Goal: Task Accomplishment & Management: Complete application form

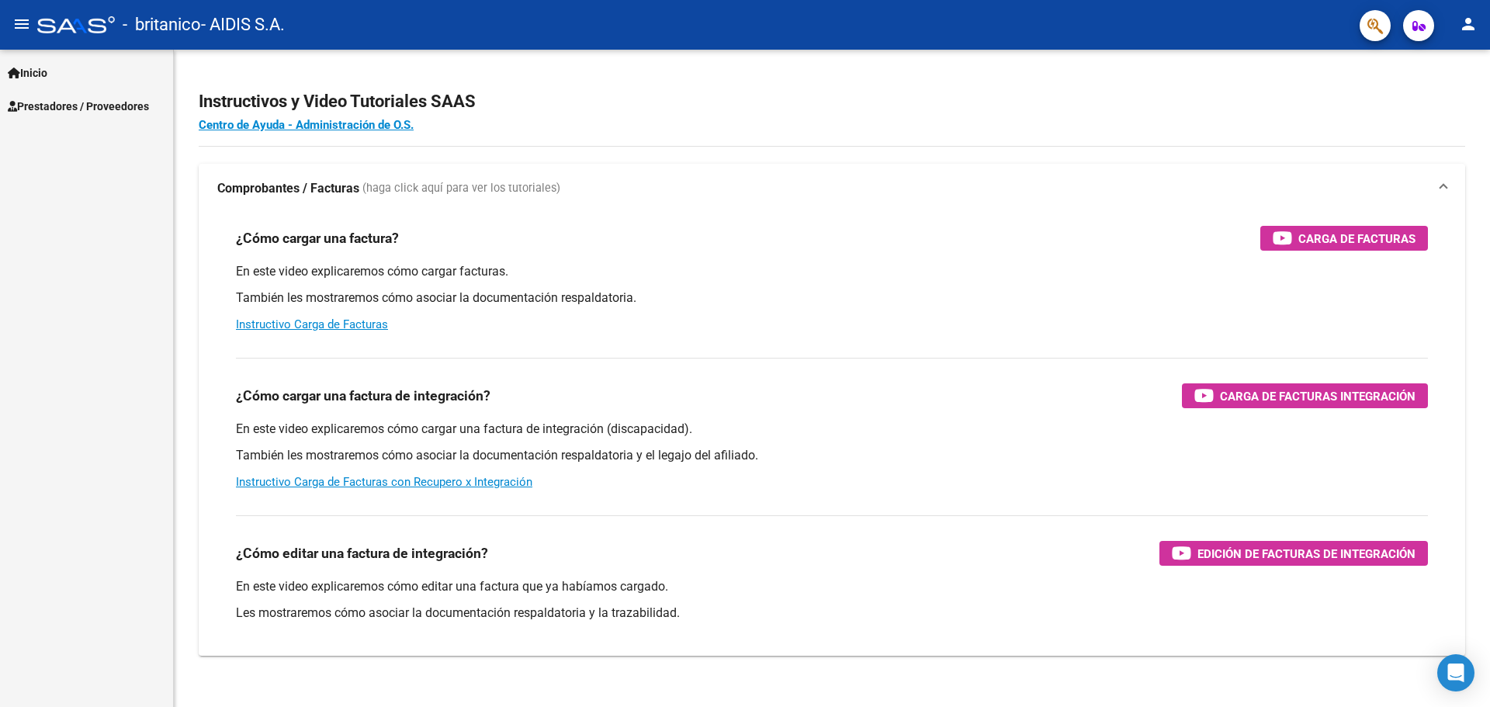
click at [88, 102] on span "Prestadores / Proveedores" at bounding box center [78, 106] width 141 height 17
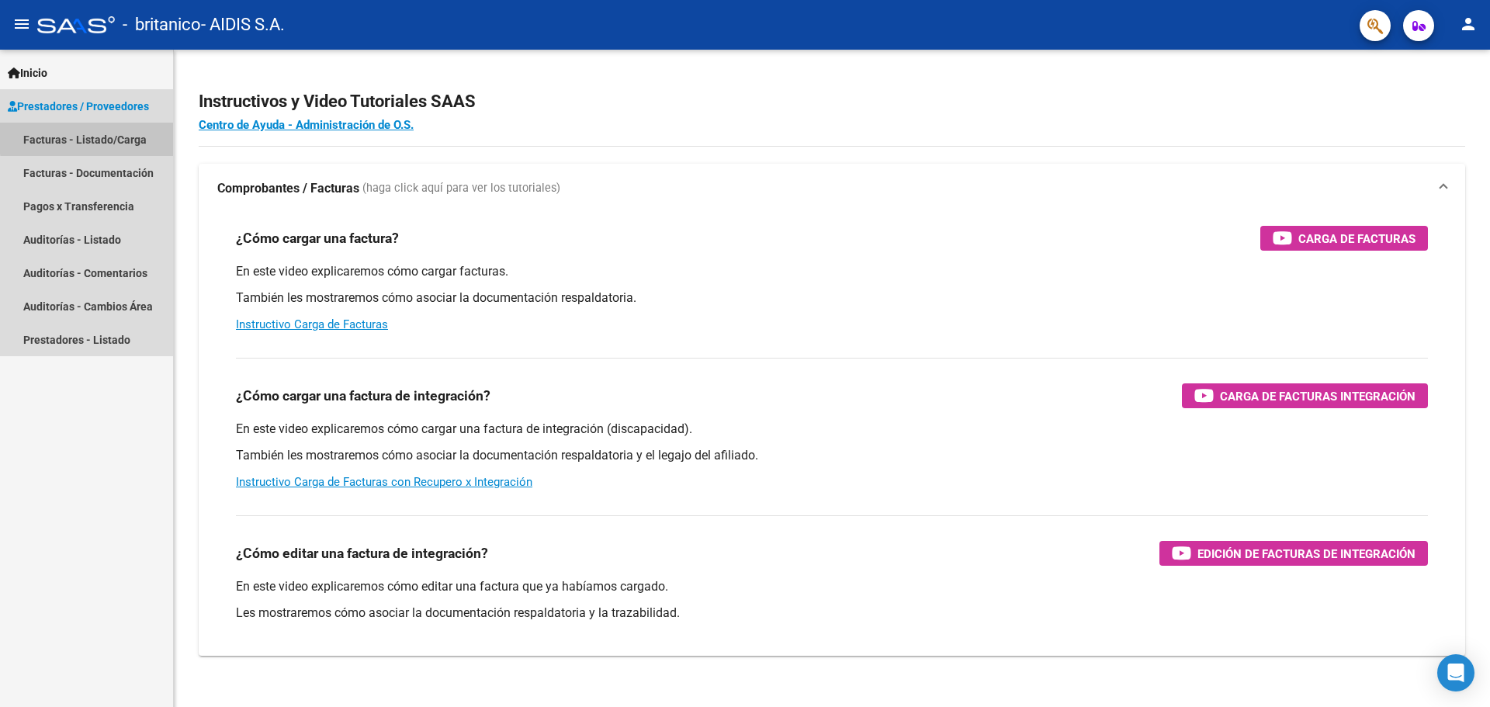
click at [117, 136] on link "Facturas - Listado/Carga" at bounding box center [86, 139] width 173 height 33
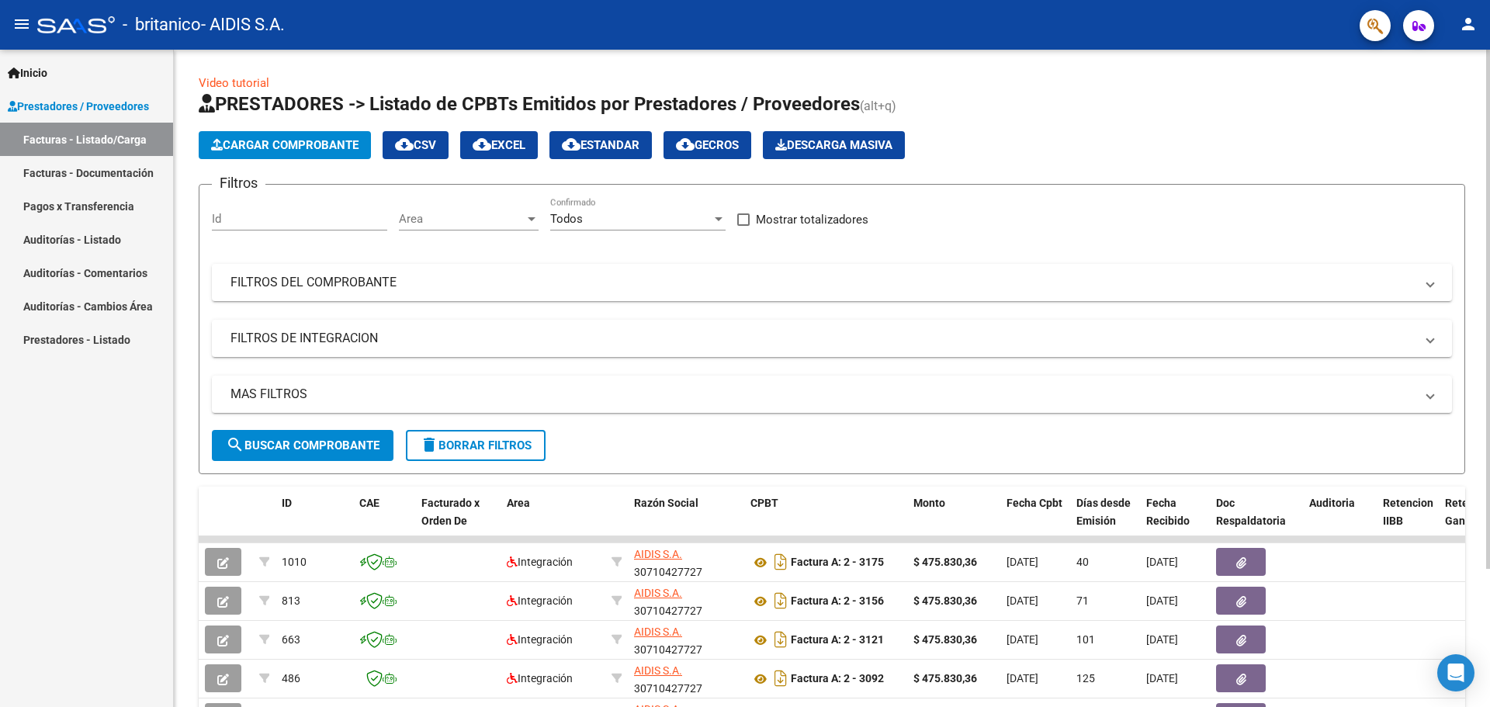
click at [322, 147] on span "Cargar Comprobante" at bounding box center [284, 145] width 147 height 14
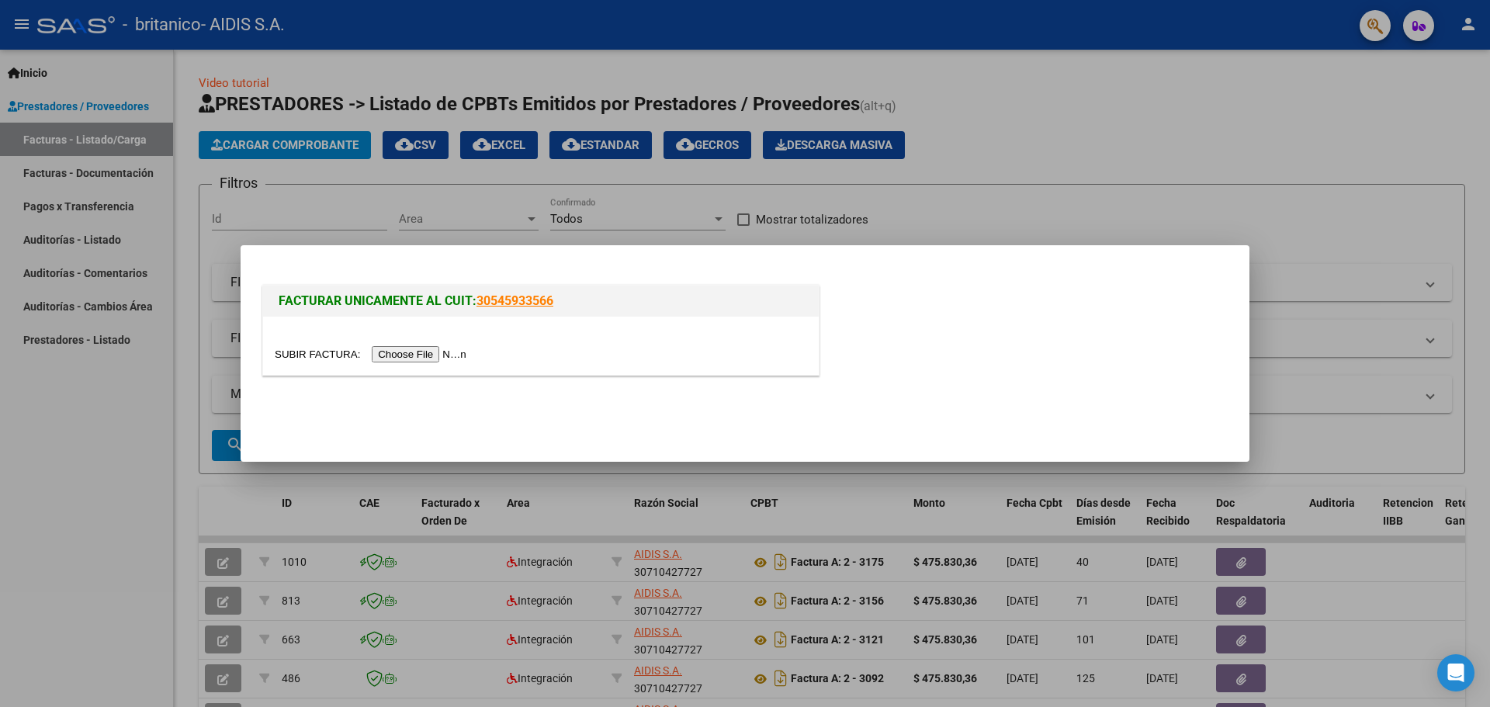
click at [401, 345] on div at bounding box center [541, 346] width 556 height 58
click at [407, 350] on input "file" at bounding box center [373, 354] width 196 height 16
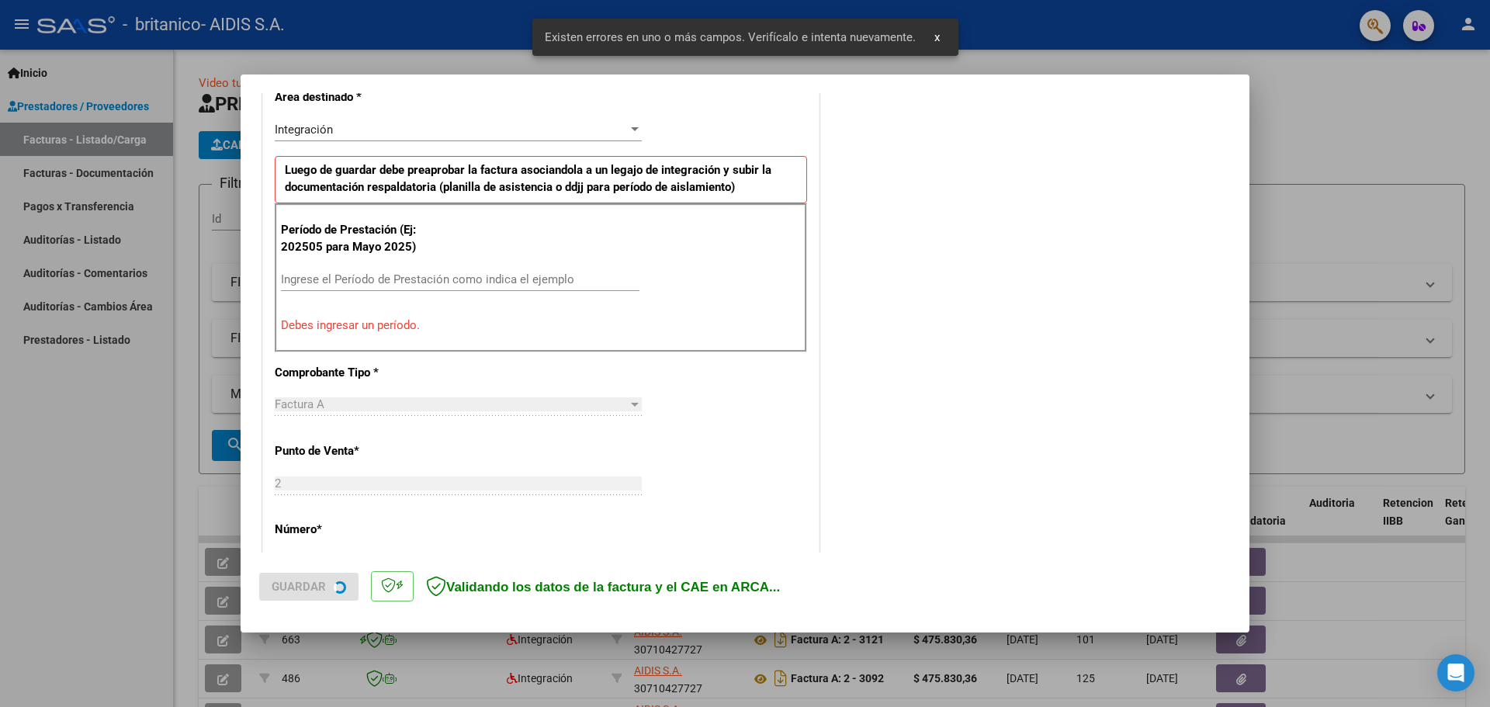
scroll to position [359, 0]
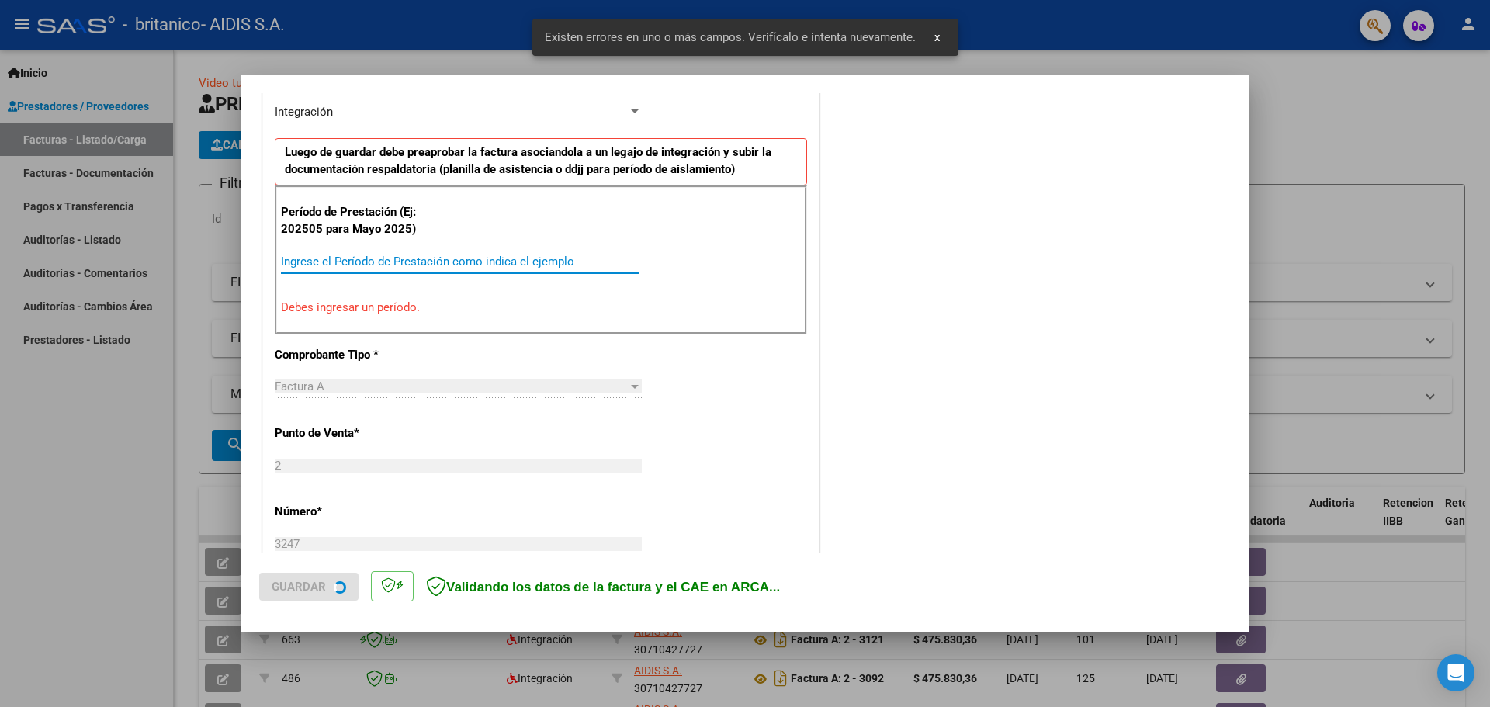
click at [361, 265] on input "Ingrese el Período de Prestación como indica el ejemplo" at bounding box center [460, 262] width 359 height 14
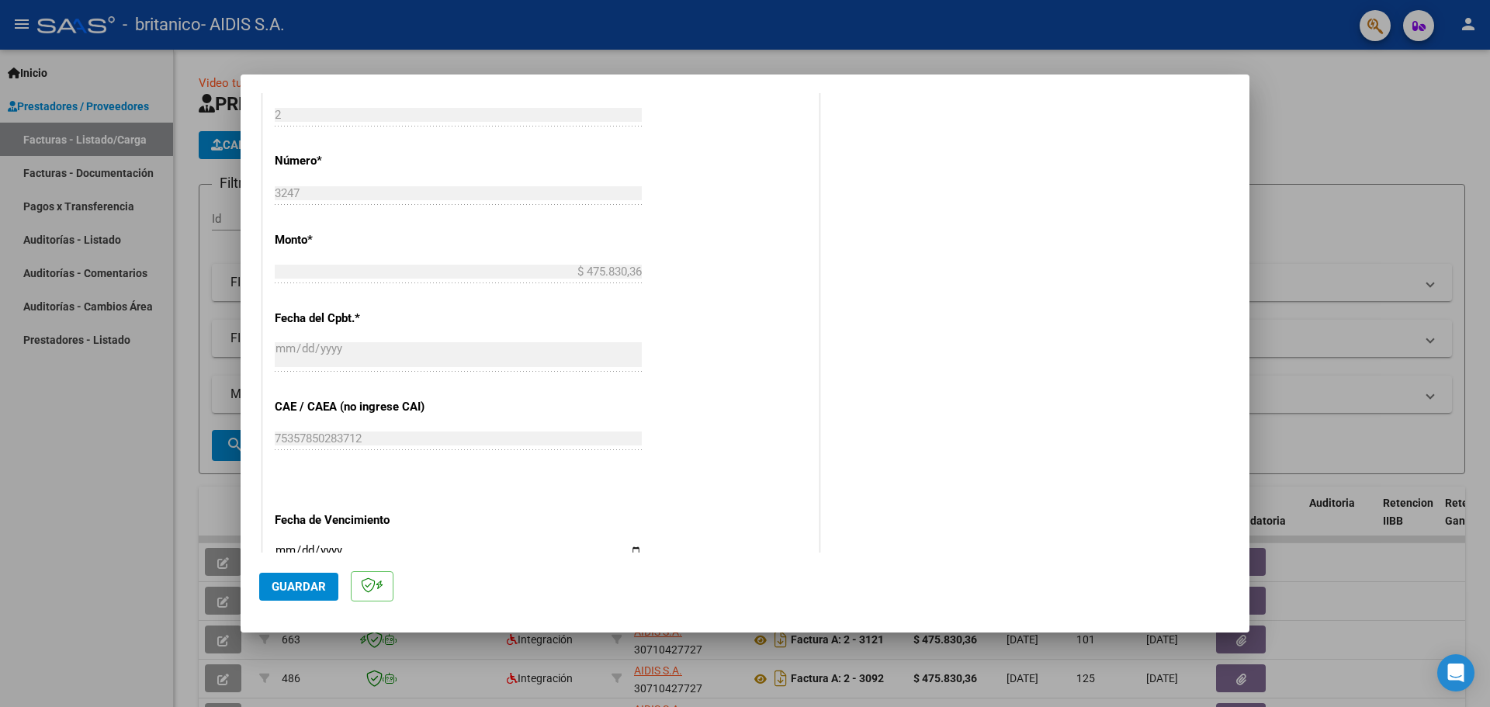
scroll to position [907, 0]
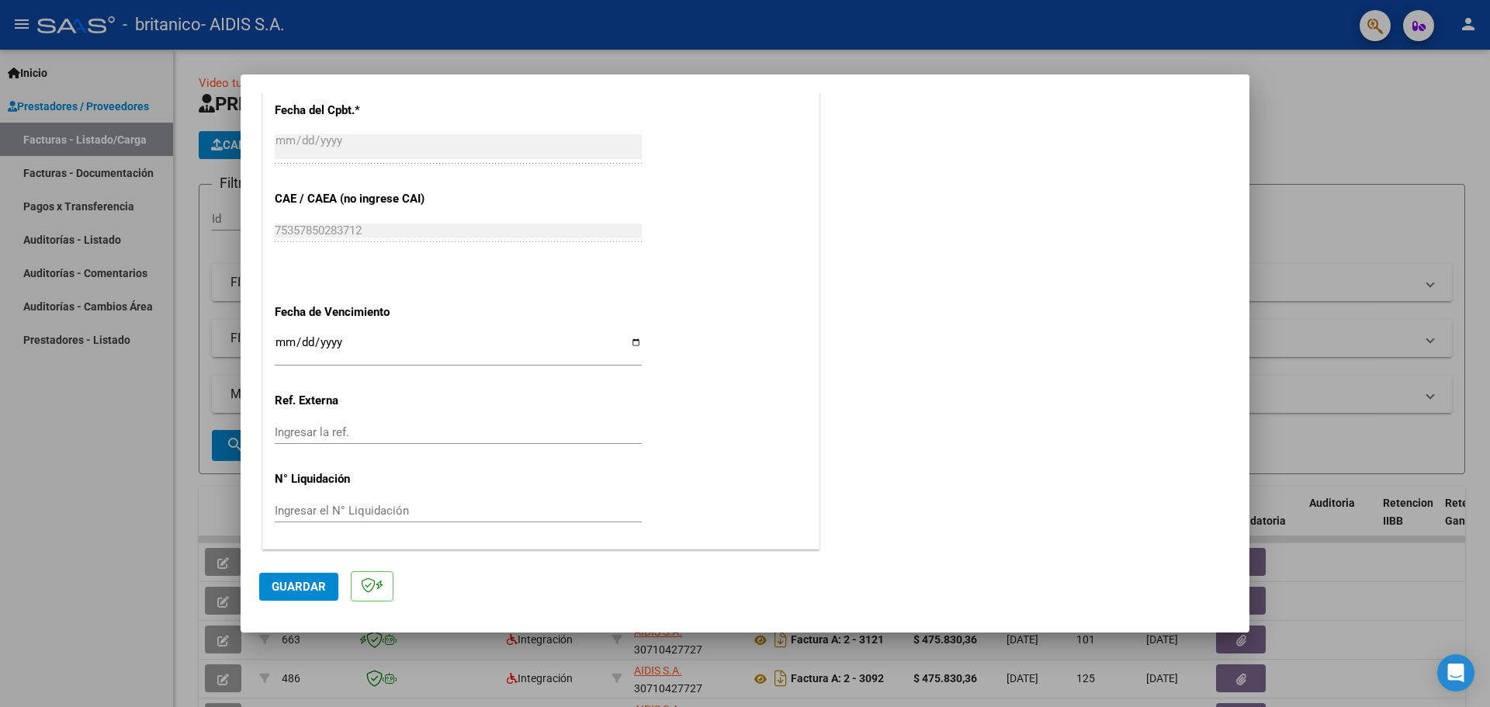
type input "202508"
click at [307, 585] on span "Guardar" at bounding box center [299, 587] width 54 height 14
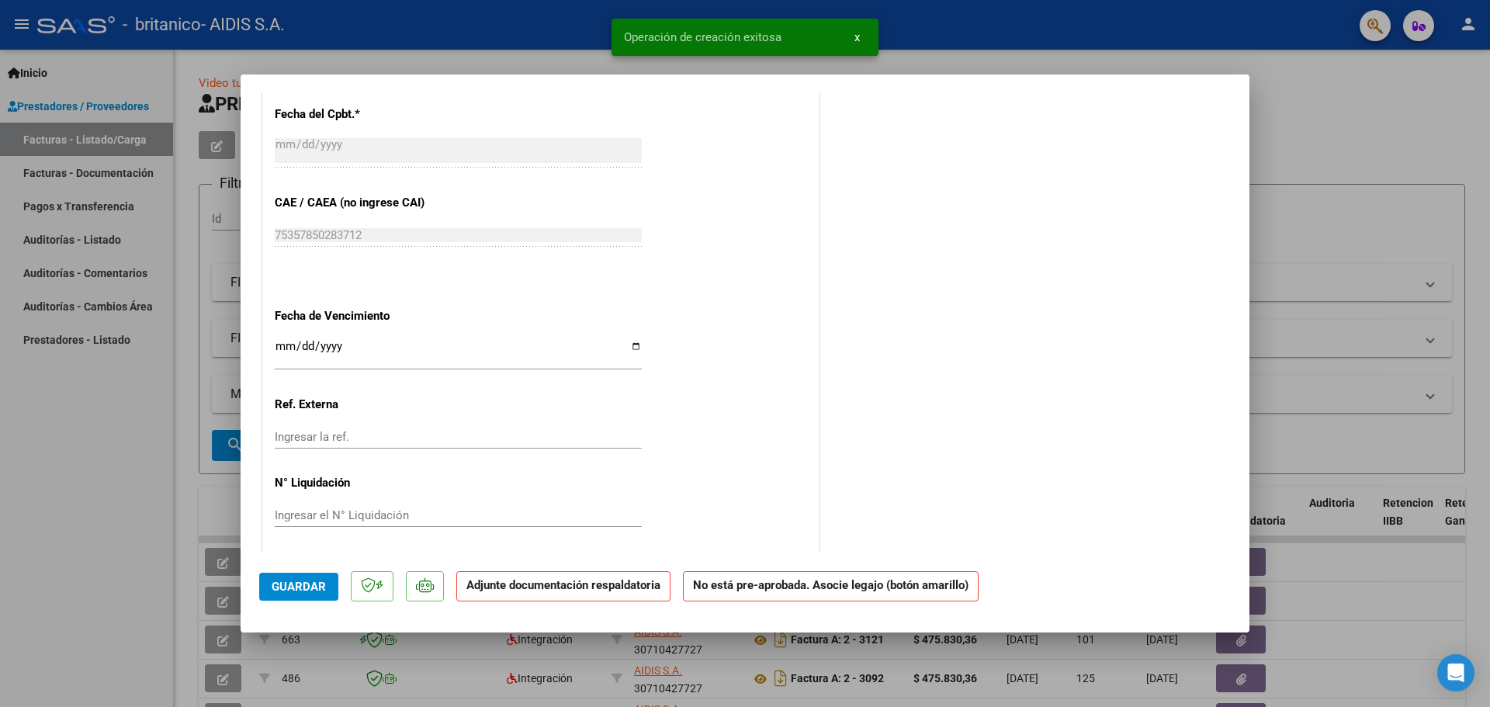
scroll to position [890, 0]
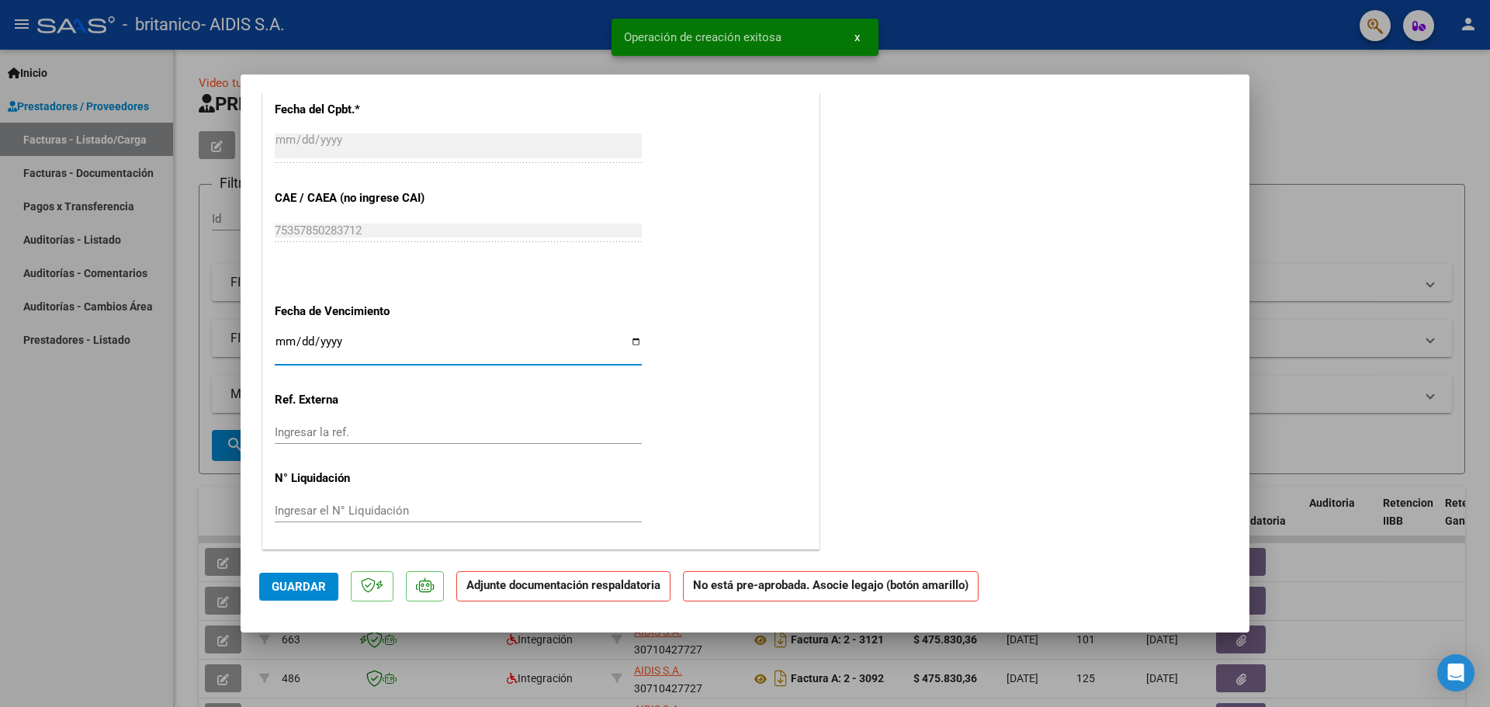
click at [637, 342] on input "Ingresar la fecha" at bounding box center [458, 347] width 367 height 25
type input "[DATE]"
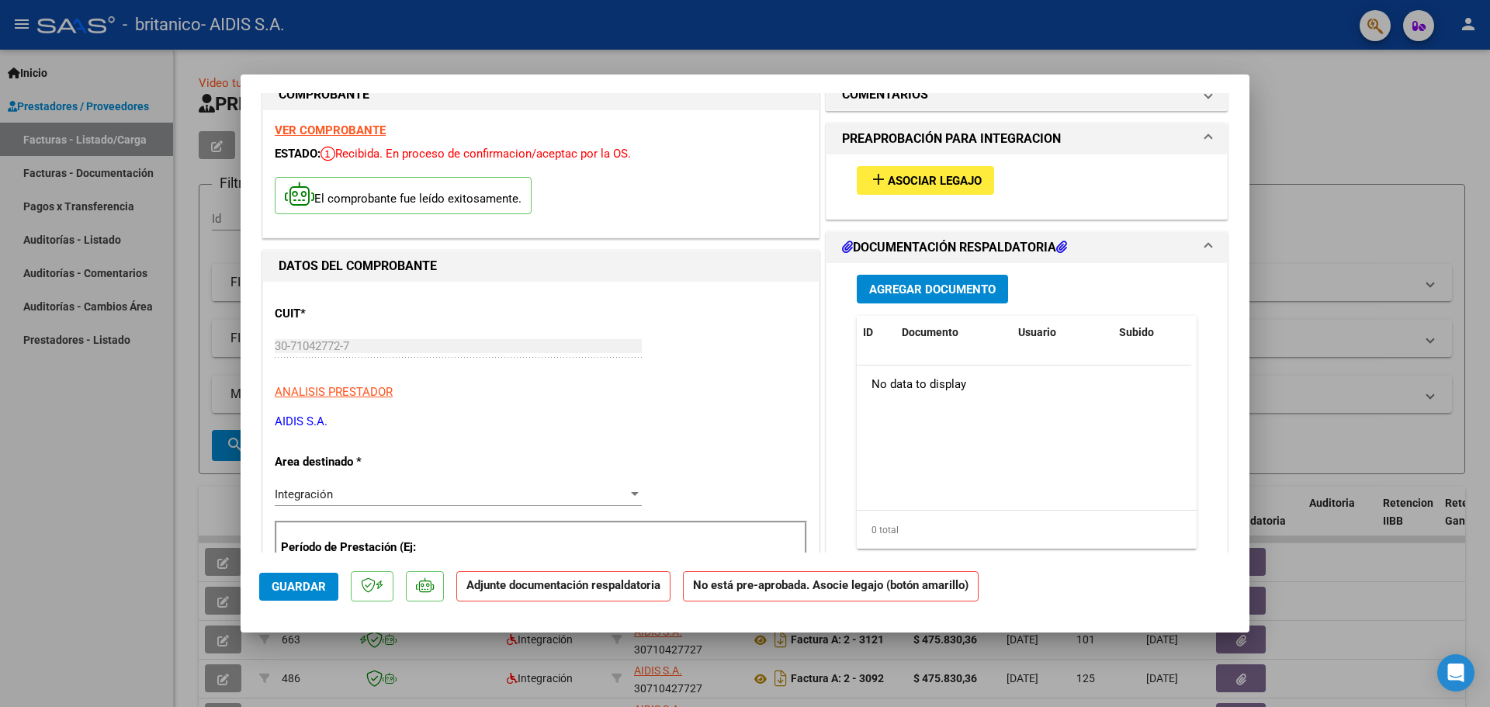
scroll to position [0, 0]
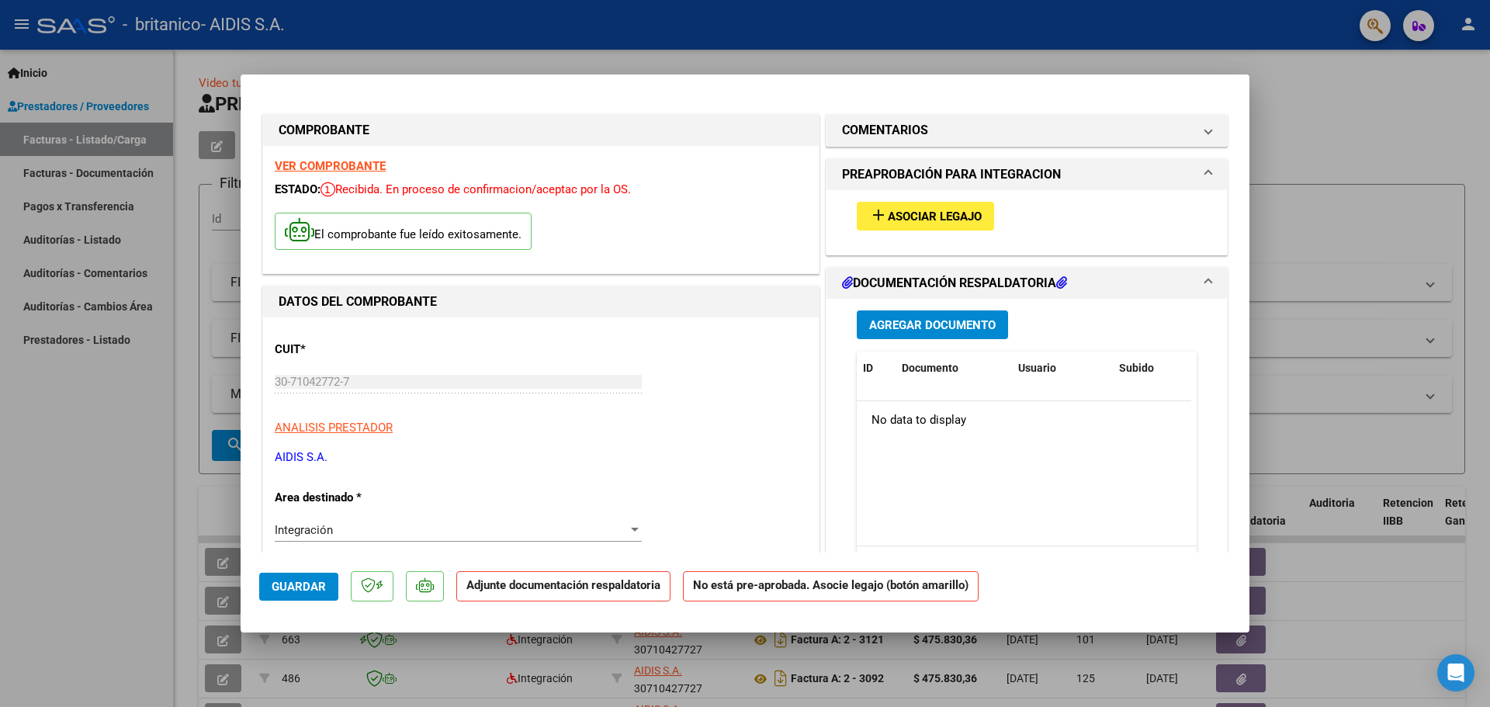
click at [917, 216] on span "Asociar Legajo" at bounding box center [935, 217] width 94 height 14
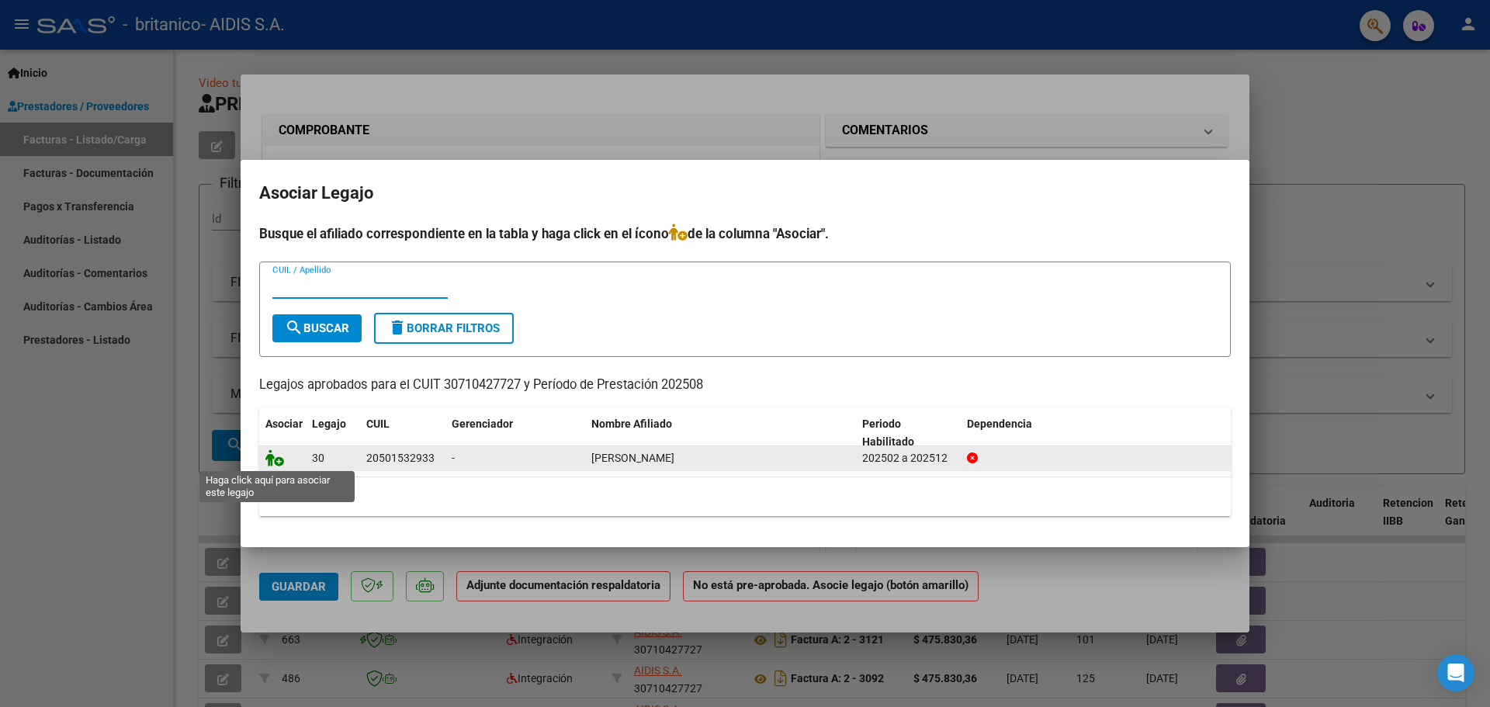
click at [275, 463] on icon at bounding box center [274, 457] width 19 height 17
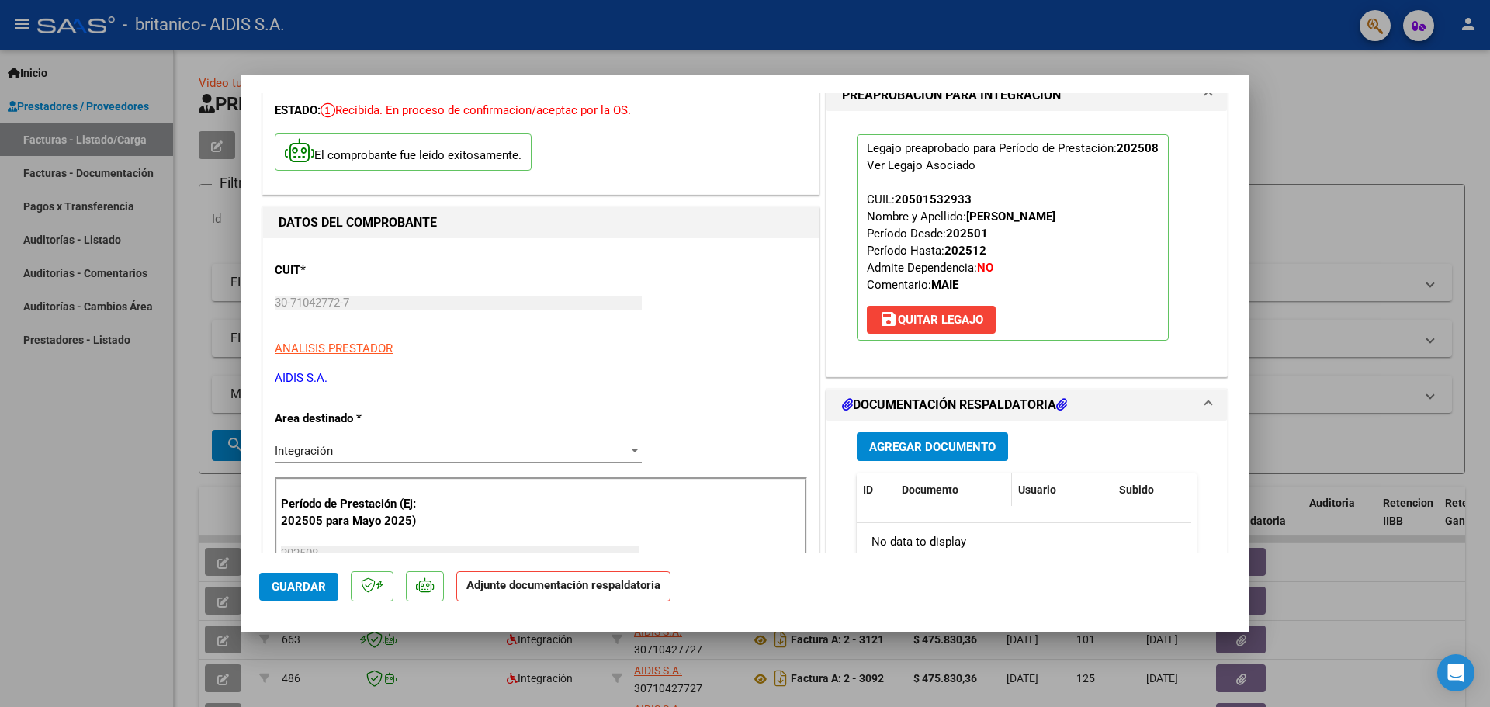
scroll to position [155, 0]
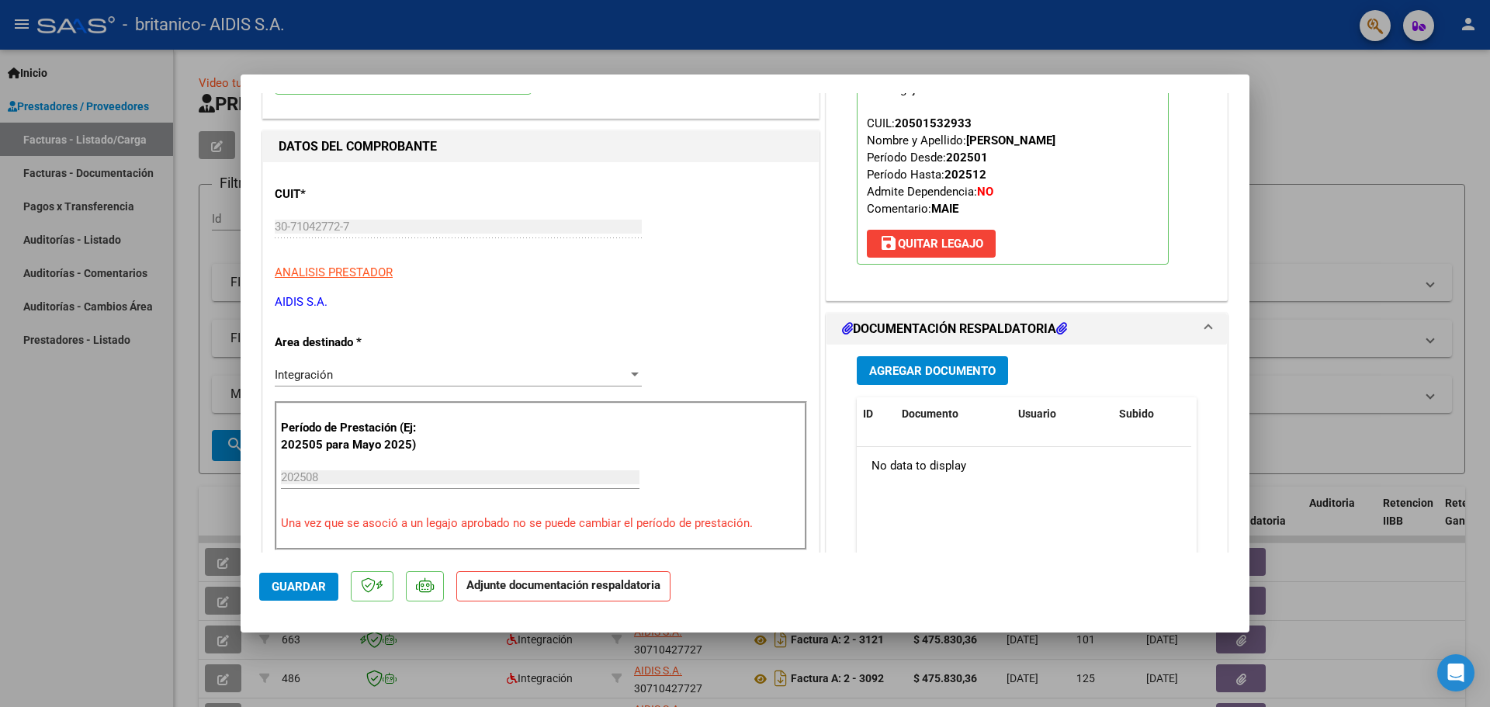
click at [927, 368] on span "Agregar Documento" at bounding box center [932, 371] width 127 height 14
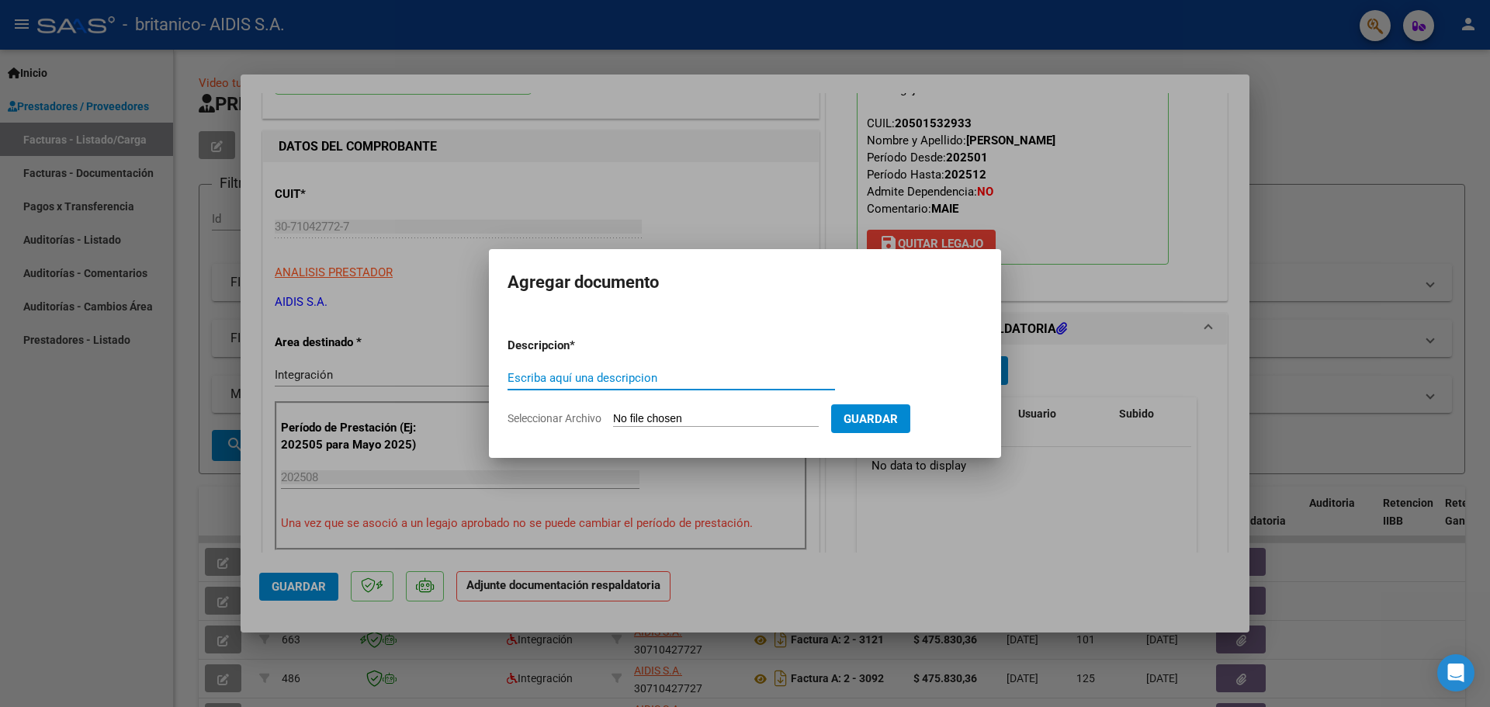
click at [643, 418] on input "Seleccionar Archivo" at bounding box center [716, 419] width 206 height 15
click at [629, 385] on div "Escriba aquí una descripcion" at bounding box center [672, 377] width 328 height 23
type input "PLANILLA DE ASSITENCIA"
click at [659, 408] on form "Descripcion * PLANILLA DE ASSITENCIA Escriba aquí una descripcion Seleccionar A…" at bounding box center [745, 381] width 475 height 113
click at [654, 420] on input "Seleccionar Archivo" at bounding box center [716, 419] width 206 height 15
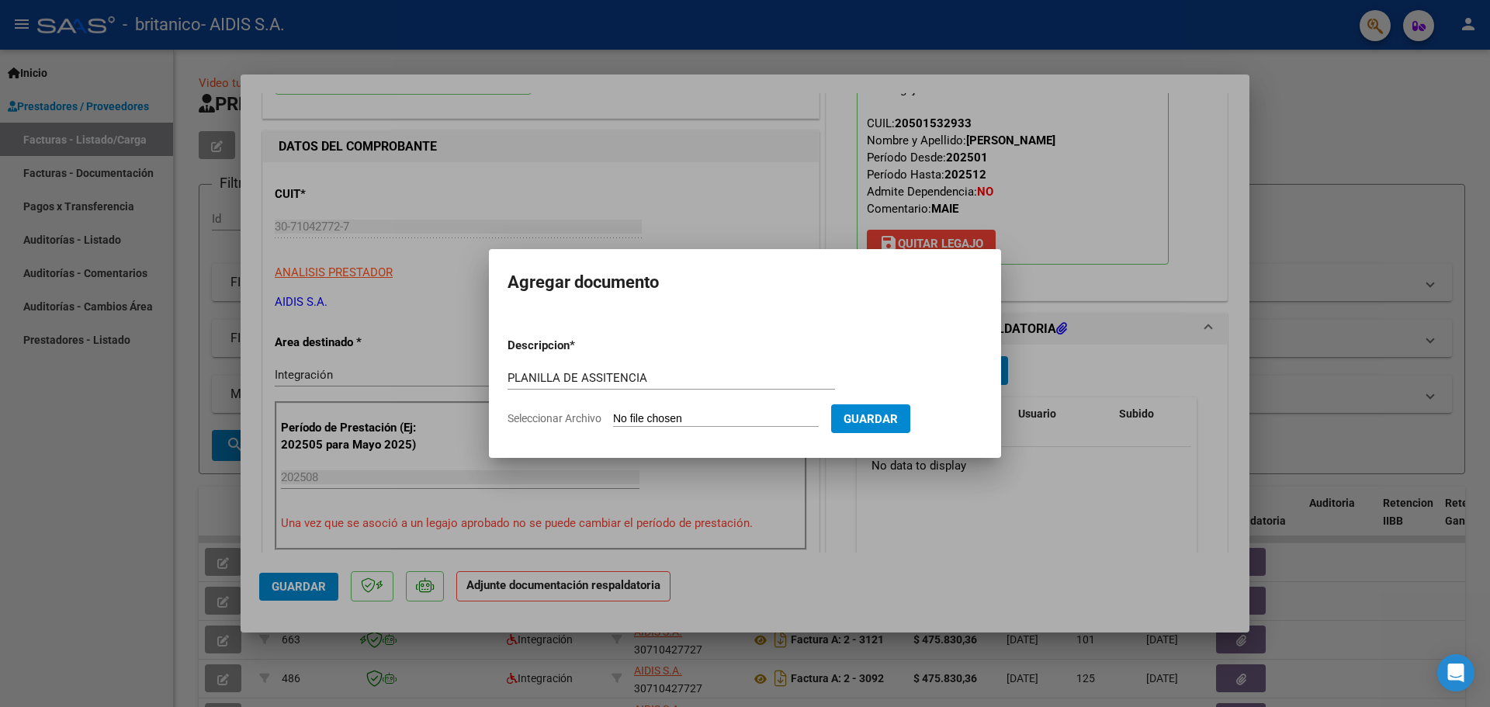
type input "C:\fakepath\30710427727_001_00002_00003247_PLANILLAS.pdf"
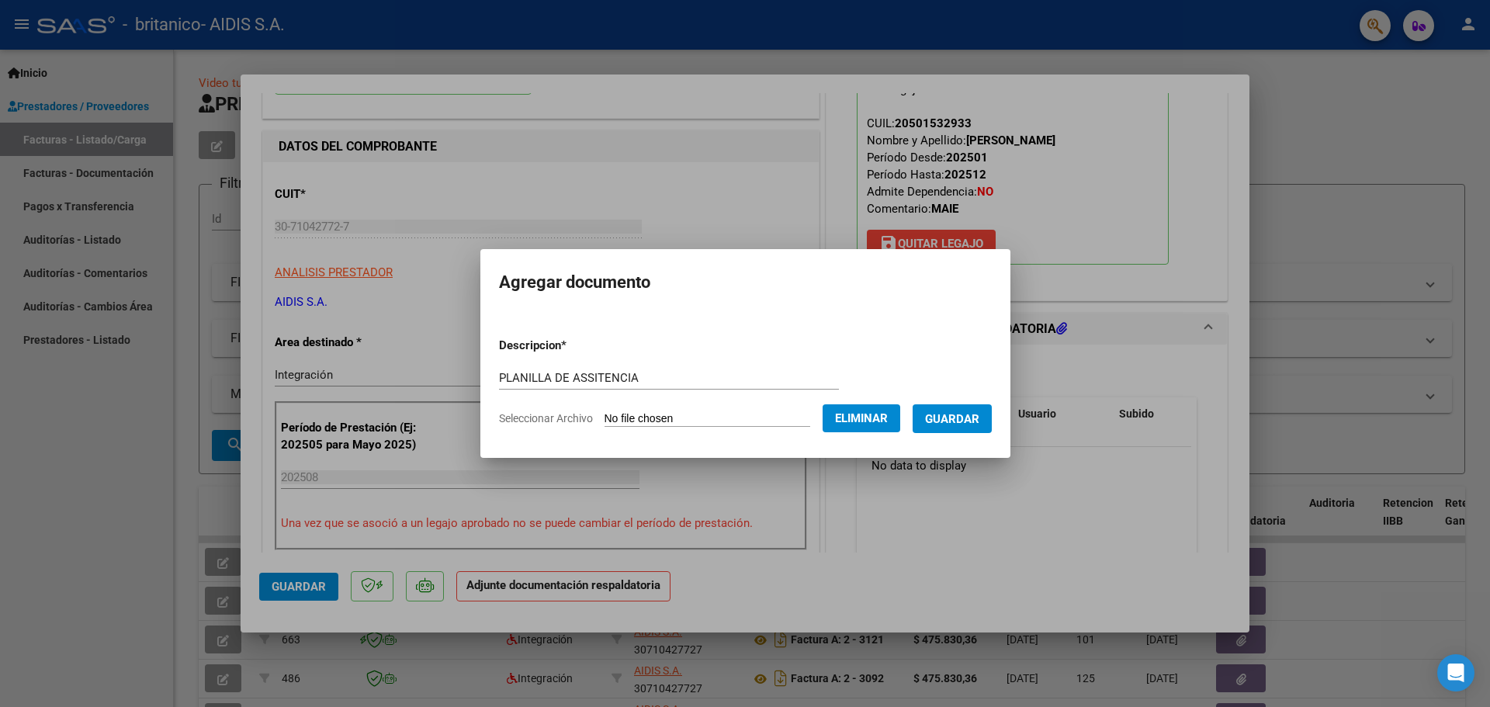
drag, startPoint x: 588, startPoint y: 380, endPoint x: 694, endPoint y: 387, distance: 106.6
click at [690, 387] on div "PLANILLA DE ASSITENCIA Escriba aquí una descripcion" at bounding box center [669, 377] width 340 height 23
type input "PLANILLA DE ASISTENCIA"
click at [961, 408] on button "Guardar" at bounding box center [952, 418] width 79 height 29
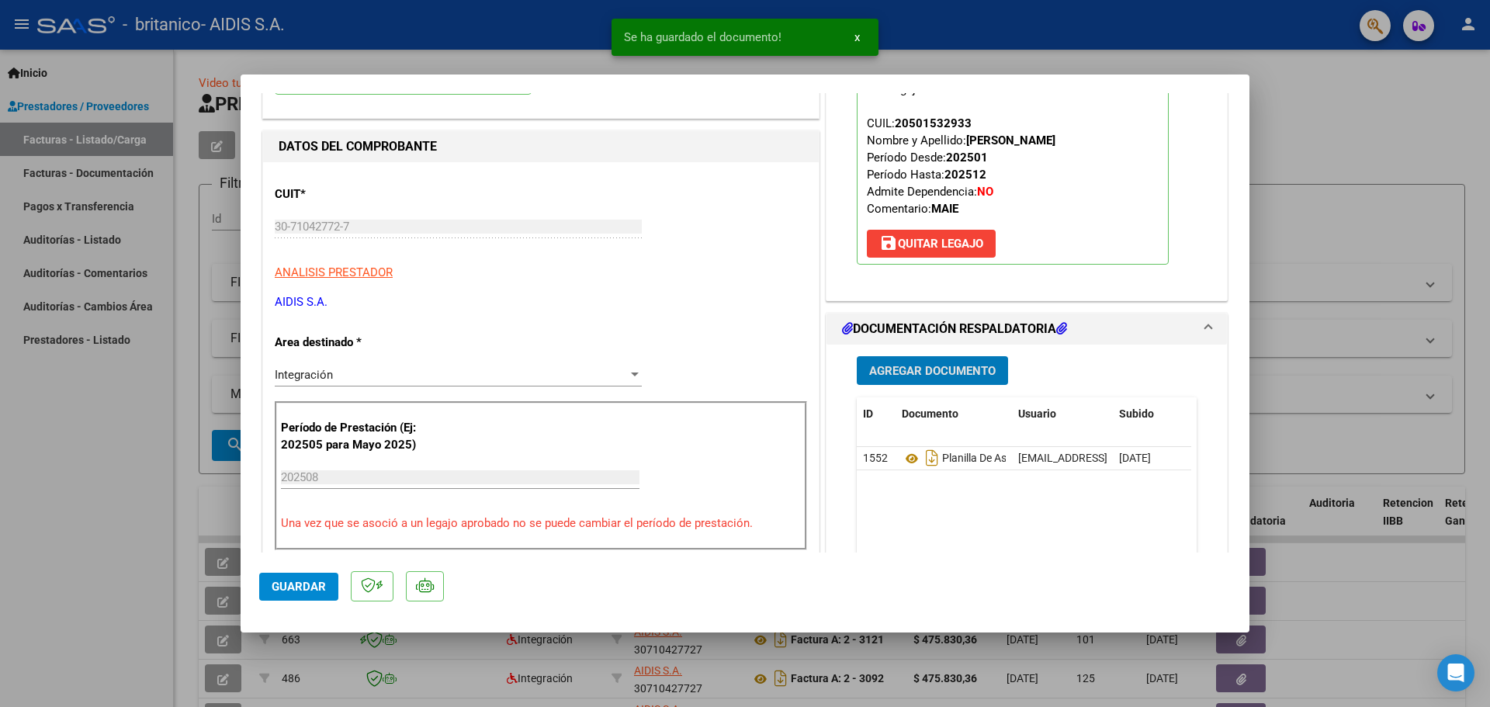
click at [309, 581] on span "Guardar" at bounding box center [299, 587] width 54 height 14
click at [297, 589] on span "Guardar" at bounding box center [299, 587] width 54 height 14
click at [179, 562] on div at bounding box center [745, 353] width 1490 height 707
type input "$ 0,00"
